Goal: Task Accomplishment & Management: Manage account settings

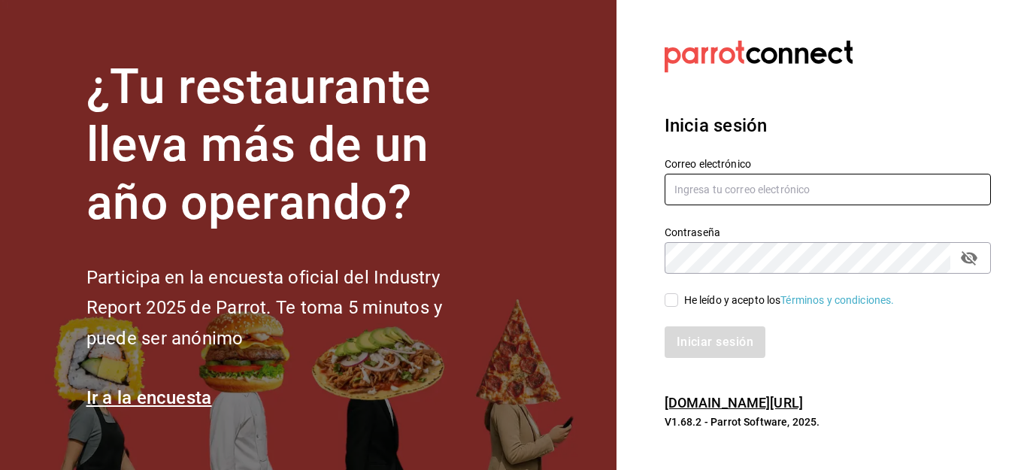
click at [780, 199] on input "text" at bounding box center [828, 190] width 326 height 32
type input "[EMAIL_ADDRESS][DOMAIN_NAME]"
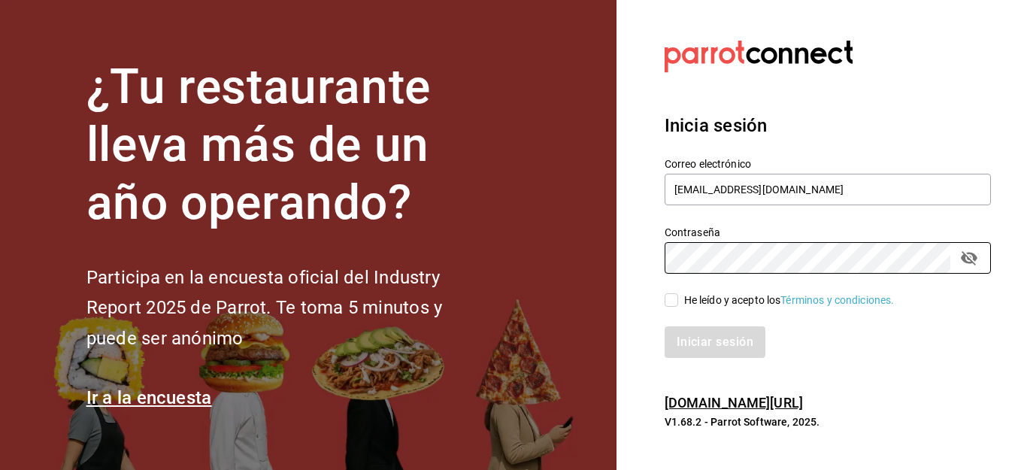
click at [669, 301] on input "He leído y acepto los Términos y condiciones." at bounding box center [672, 300] width 14 height 14
checkbox input "true"
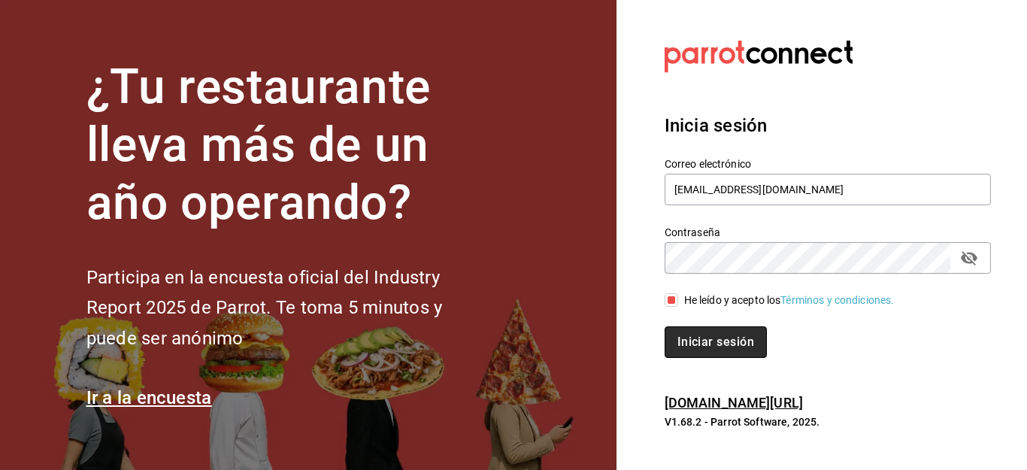
click at [698, 335] on button "Iniciar sesión" at bounding box center [716, 342] width 102 height 32
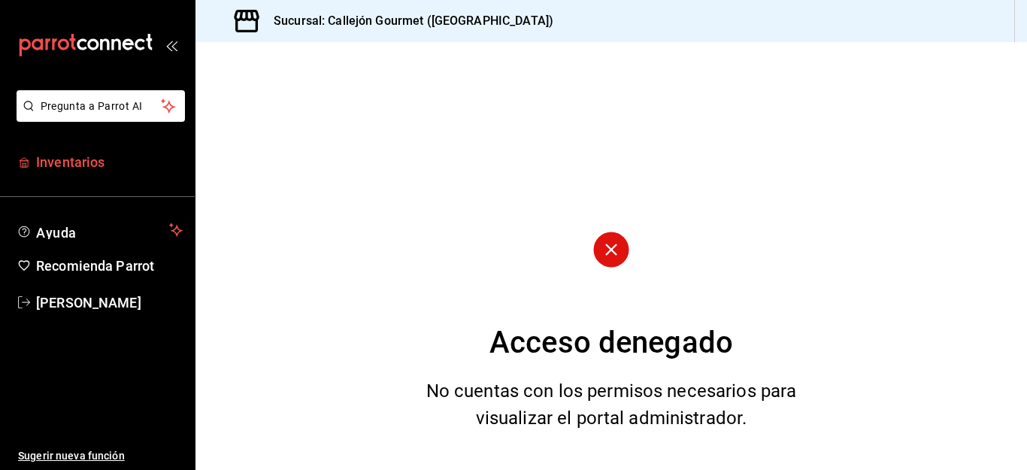
click at [86, 159] on span "Inventarios" at bounding box center [109, 162] width 147 height 20
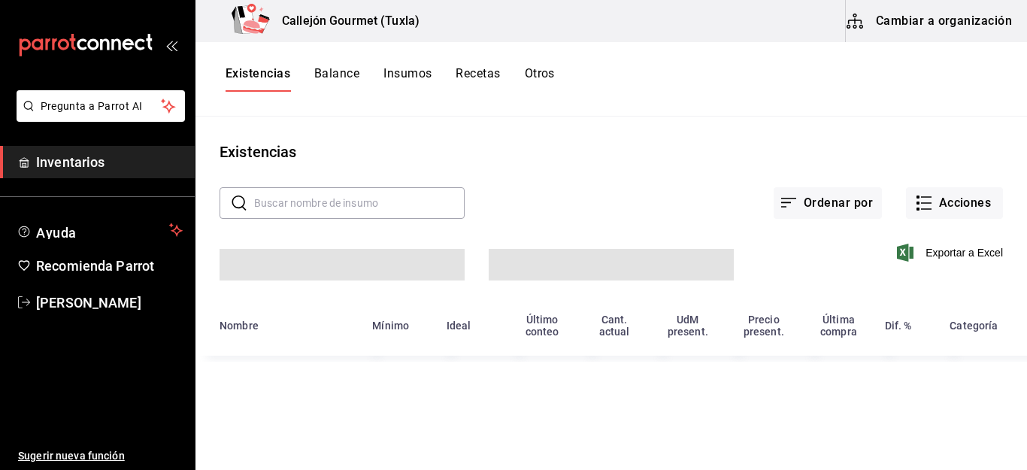
click at [445, 258] on body "Pregunta a Parrot AI Inventarios Ayuda Recomienda Parrot Mila Orozco Sugerir nu…" at bounding box center [513, 229] width 1027 height 459
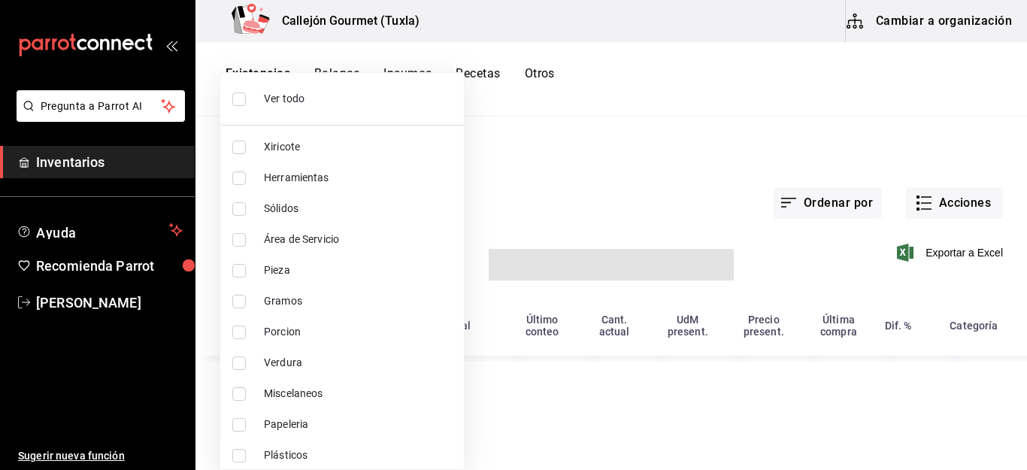
click at [239, 97] on div at bounding box center [513, 235] width 1027 height 470
checkbox input "true"
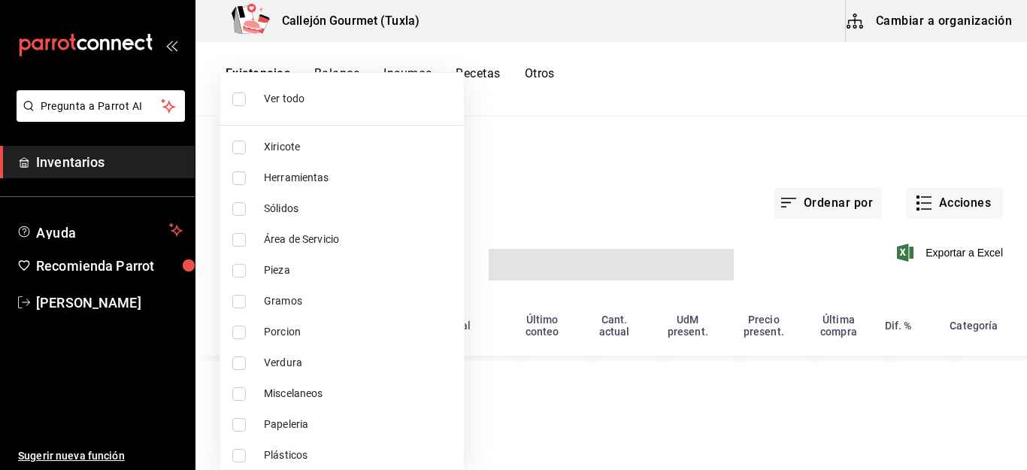
checkbox input "true"
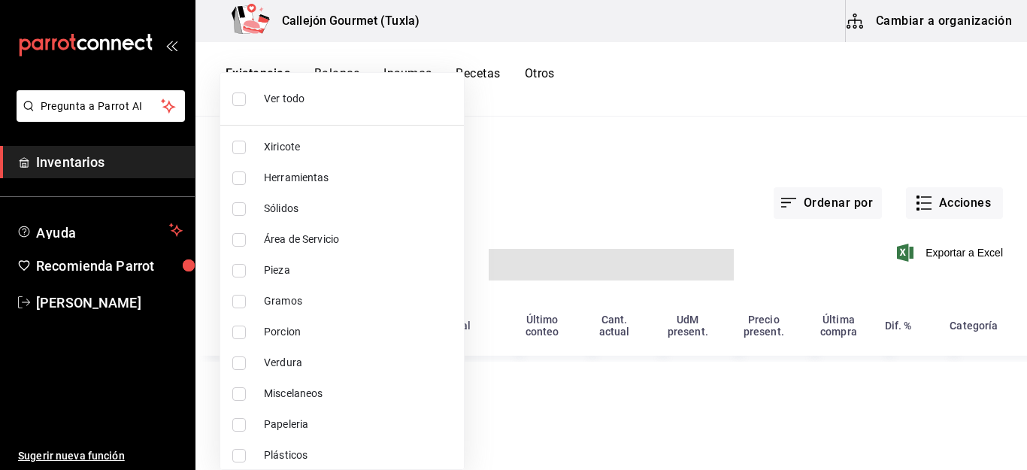
checkbox input "true"
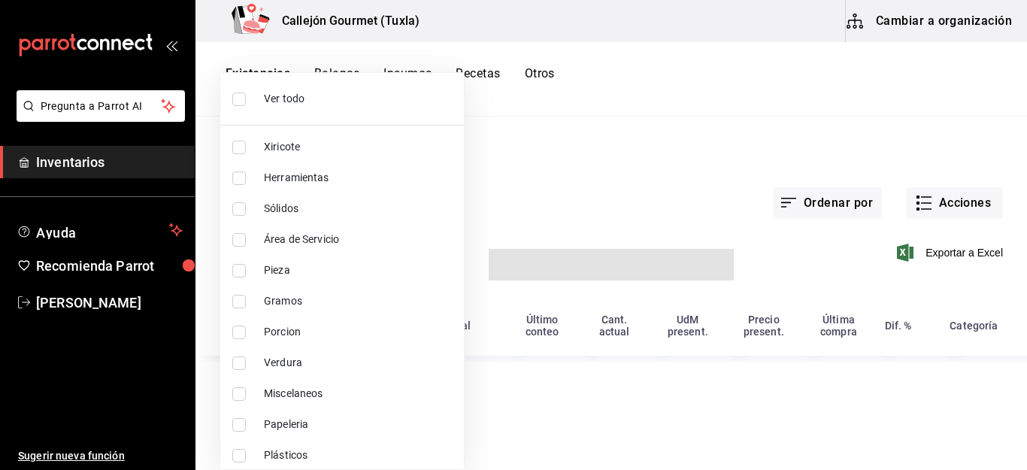
checkbox input "true"
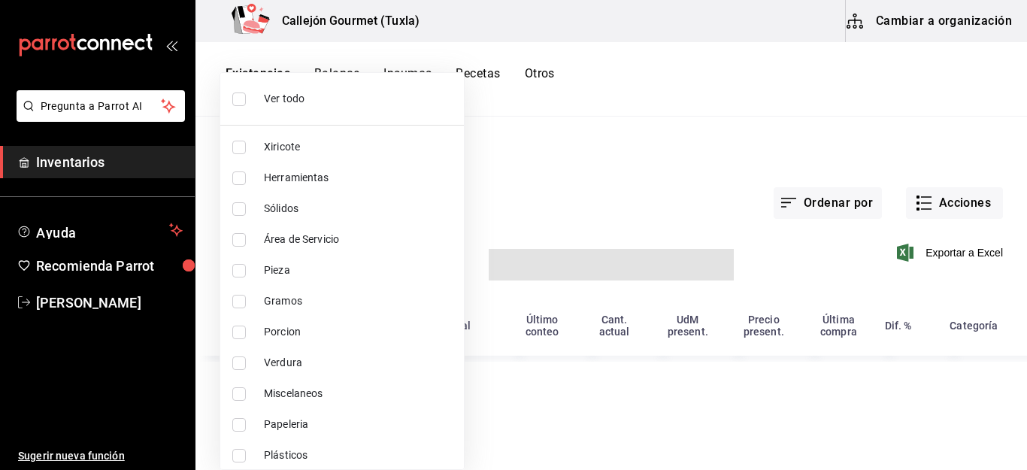
type input "01b487b4-fd07-4e6f-8b10-175f5e71c4b9,6f111127-fd93-48d9-936d-f485c9158c9f,4e268…"
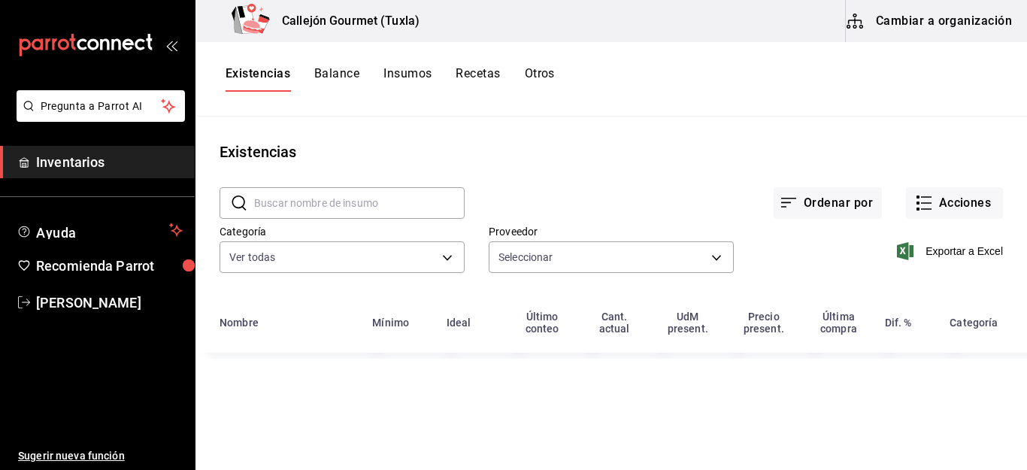
click at [442, 262] on div "Ver todo Xiricote Herramientas Sólidos Área de Servicio Pieza Gramos Porcion Ve…" at bounding box center [513, 235] width 1027 height 470
type input "d07e61b9-724f-4f83-8377-ee3ec137bf0e,f22b31a0-3d84-4ac3-8c2c-dc33927ceec7,9be79…"
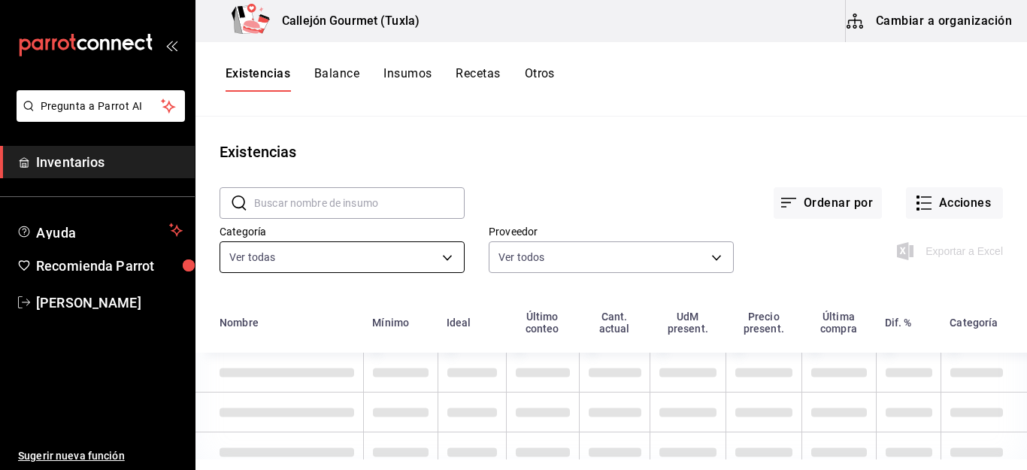
click at [442, 255] on body "Pregunta a Parrot AI Inventarios Ayuda Recomienda Parrot Mila Orozco Sugerir nu…" at bounding box center [513, 229] width 1027 height 459
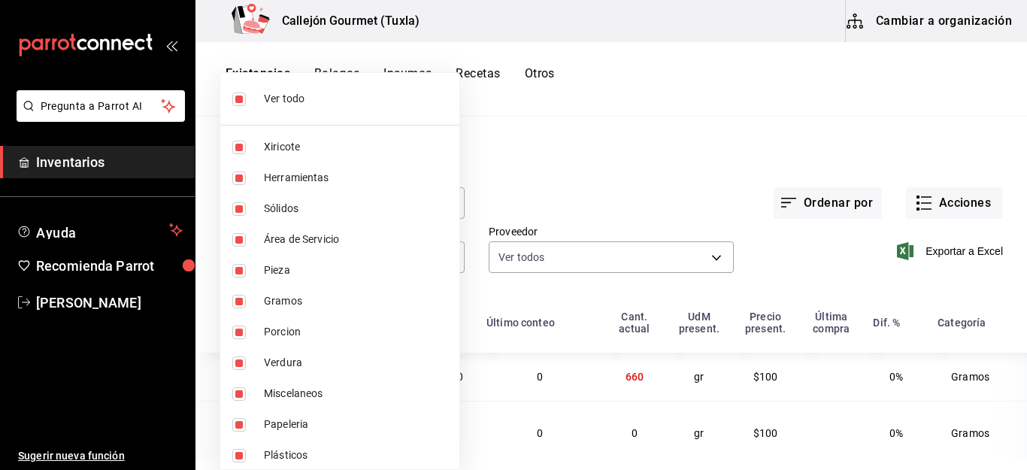
click at [239, 102] on input "checkbox" at bounding box center [239, 99] width 14 height 14
checkbox input "false"
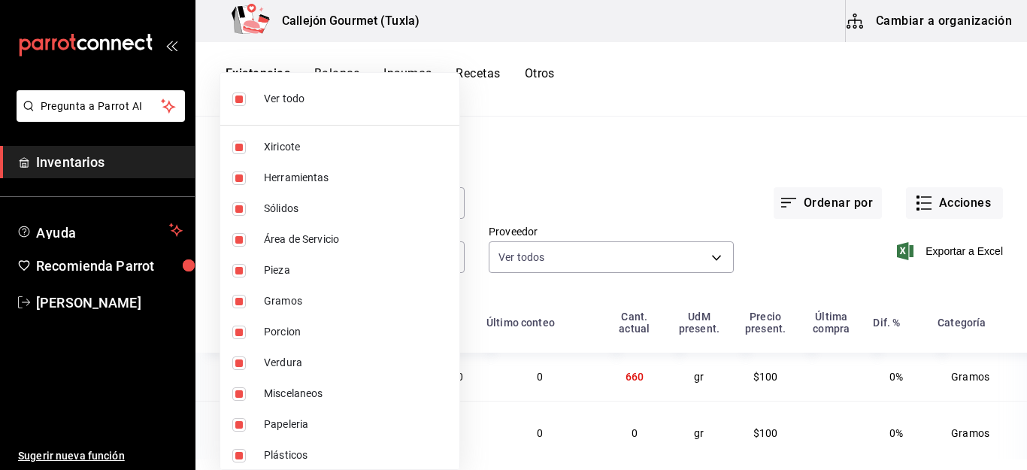
checkbox input "false"
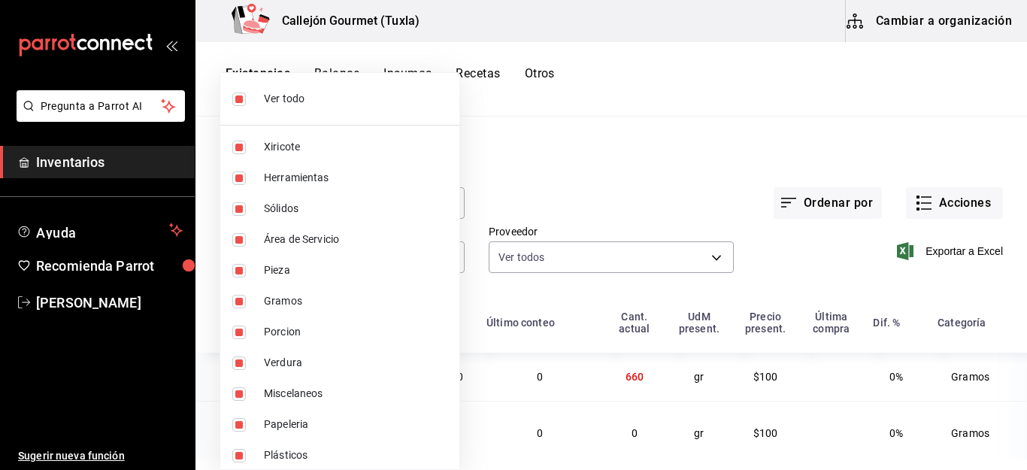
checkbox input "false"
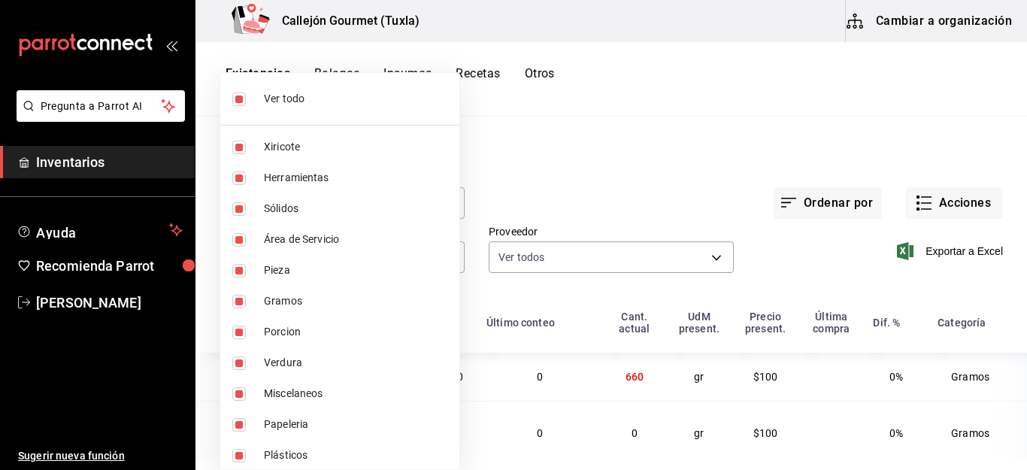
checkbox input "false"
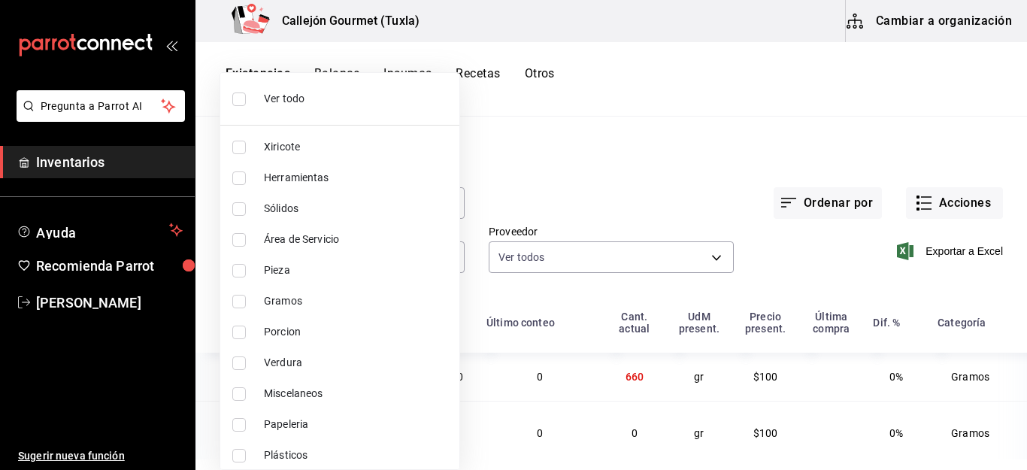
click at [236, 269] on input "checkbox" at bounding box center [239, 271] width 14 height 14
checkbox input "true"
type input "0262bcae-ebf1-4bea-842a-a14c846a0f4c"
click at [725, 347] on div at bounding box center [513, 235] width 1027 height 470
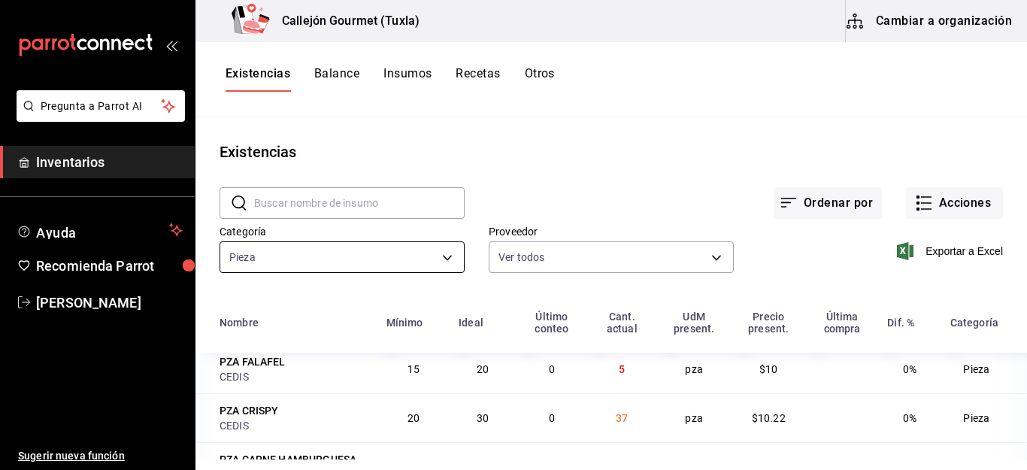
click at [440, 262] on body "Pregunta a Parrot AI Inventarios Ayuda Recomienda Parrot Mila Orozco Sugerir nu…" at bounding box center [513, 229] width 1027 height 459
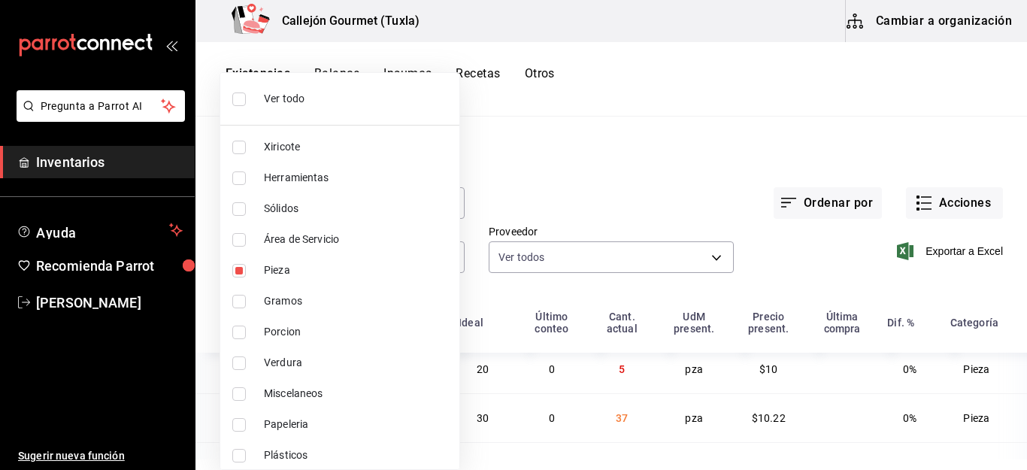
click at [240, 332] on input "checkbox" at bounding box center [239, 332] width 14 height 14
checkbox input "true"
type input "0262bcae-ebf1-4bea-842a-a14c846a0f4c,ad61a181-499f-4092-814e-026638fd8a9c"
click at [239, 271] on input "checkbox" at bounding box center [239, 271] width 14 height 14
checkbox input "false"
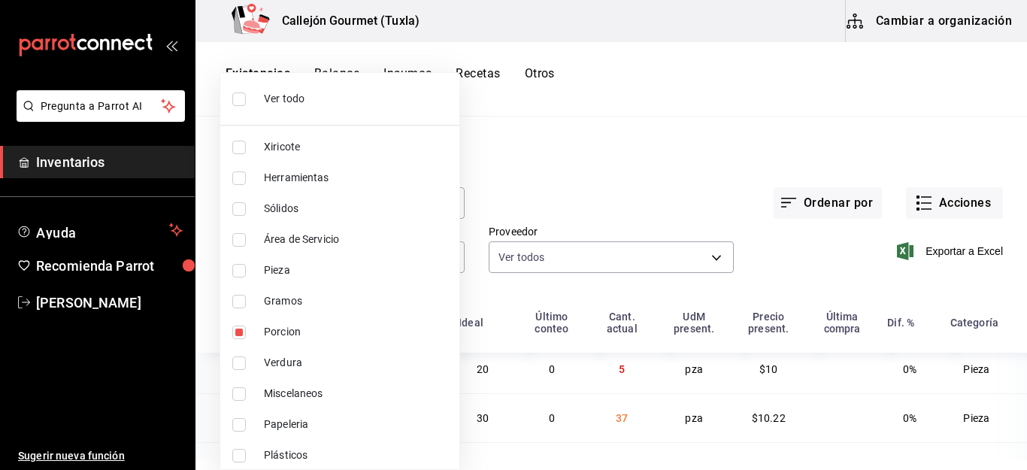
type input "ad61a181-499f-4092-814e-026638fd8a9c"
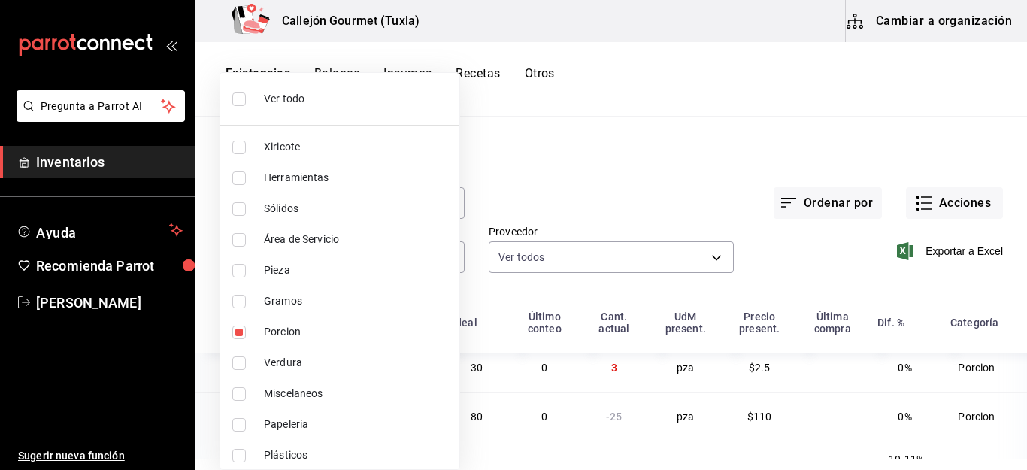
click at [702, 375] on div at bounding box center [513, 235] width 1027 height 470
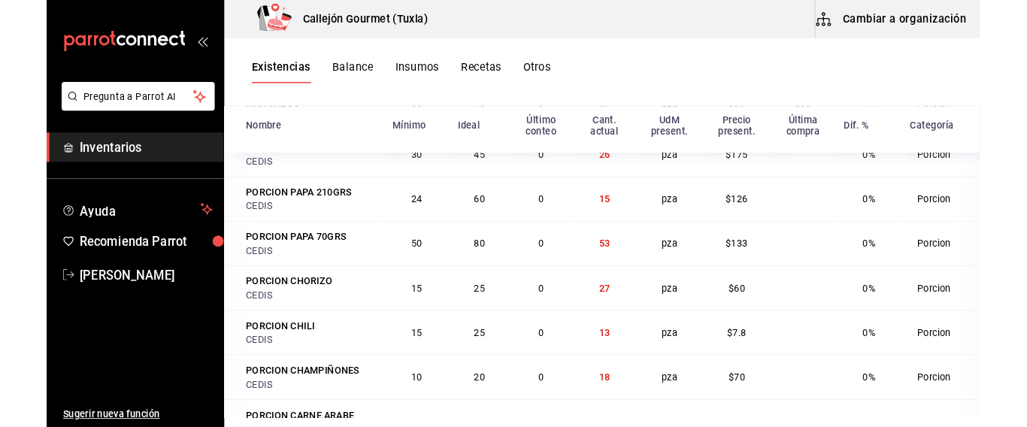
scroll to position [611, 0]
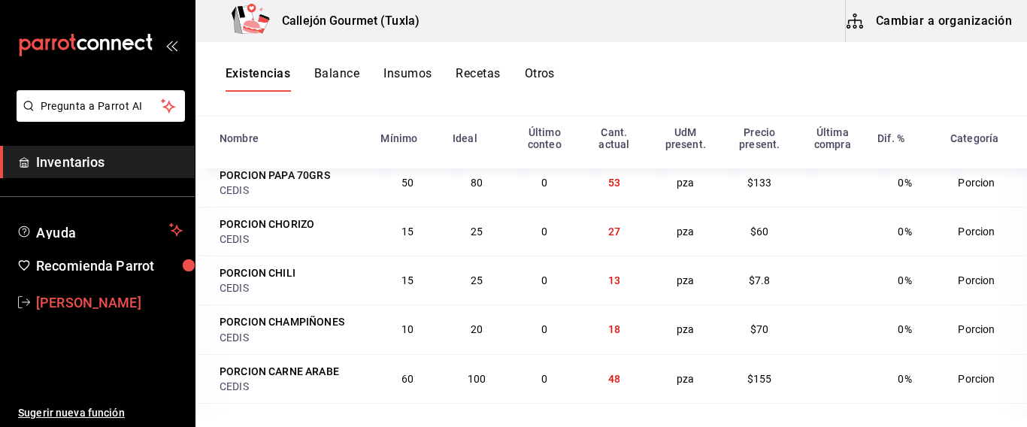
click at [71, 304] on span "Mila Orozco" at bounding box center [109, 302] width 147 height 20
